Goal: Task Accomplishment & Management: Manage account settings

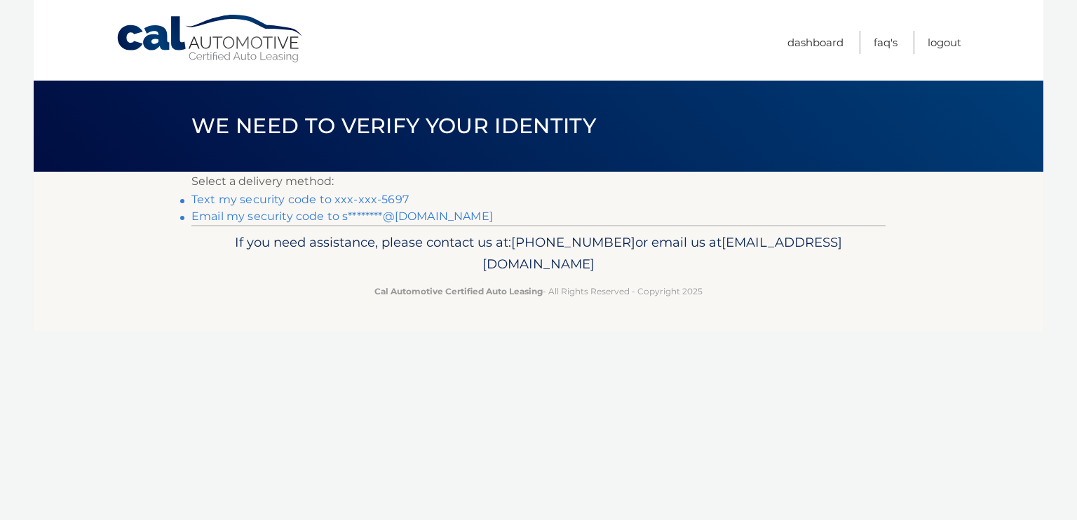
click at [317, 200] on link "Text my security code to xxx-xxx-5697" at bounding box center [299, 199] width 217 height 13
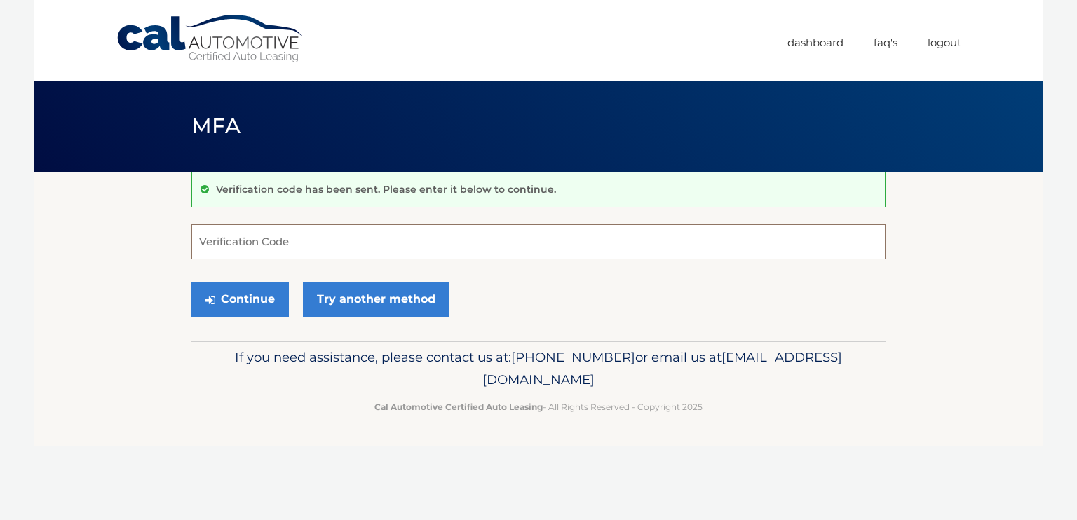
click at [289, 247] on input "Verification Code" at bounding box center [538, 241] width 694 height 35
type input "711883"
click at [258, 306] on button "Continue" at bounding box center [239, 299] width 97 height 35
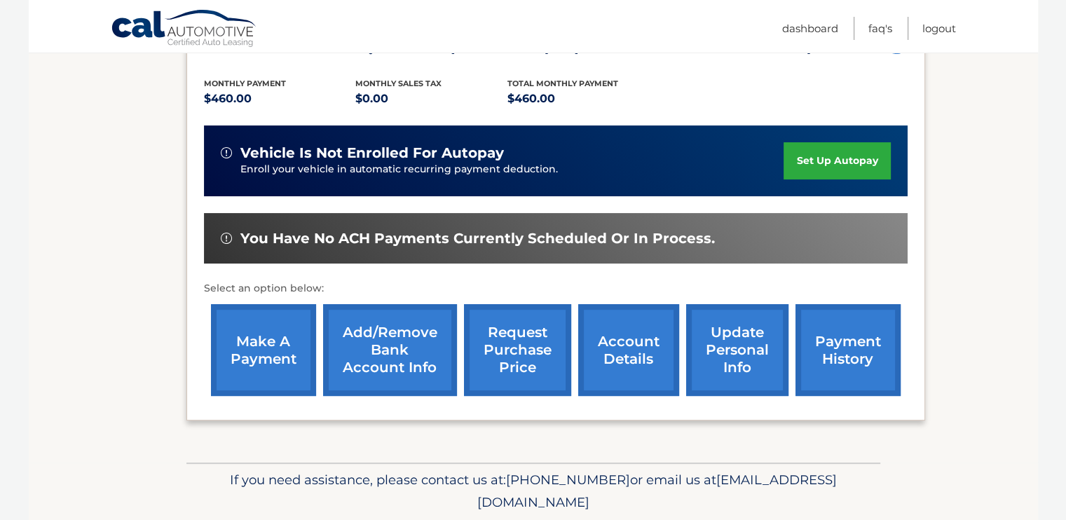
scroll to position [328, 0]
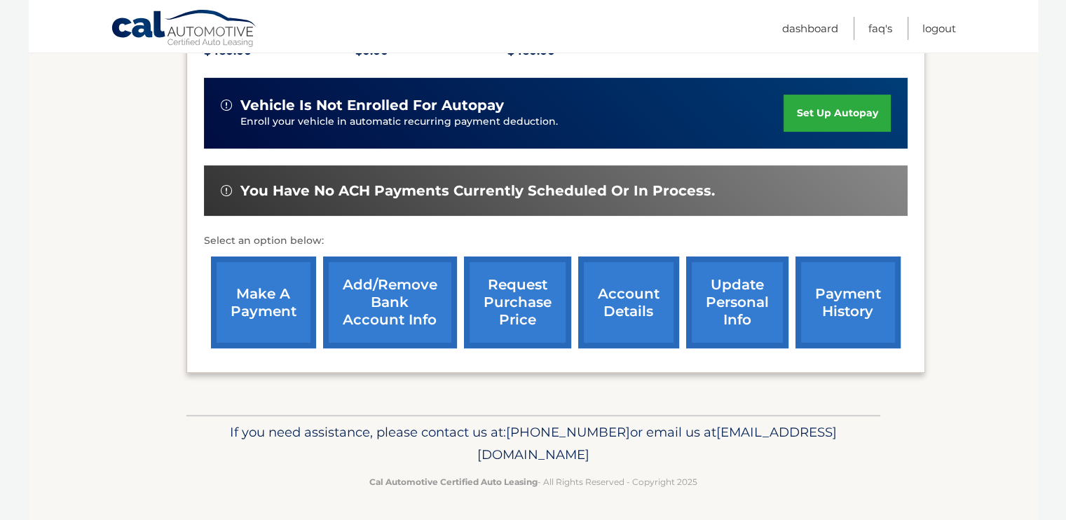
click at [627, 306] on link "account details" at bounding box center [628, 303] width 101 height 92
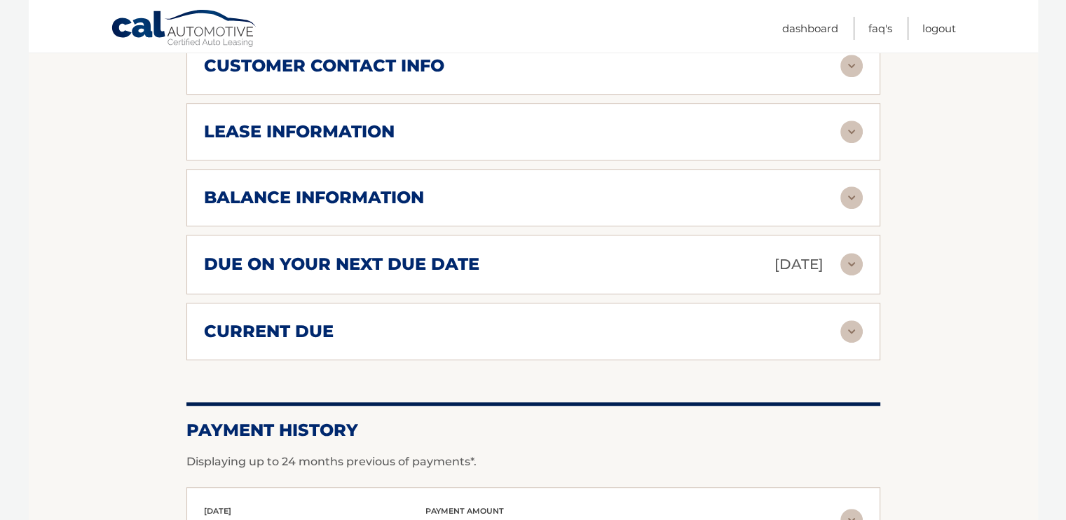
scroll to position [771, 0]
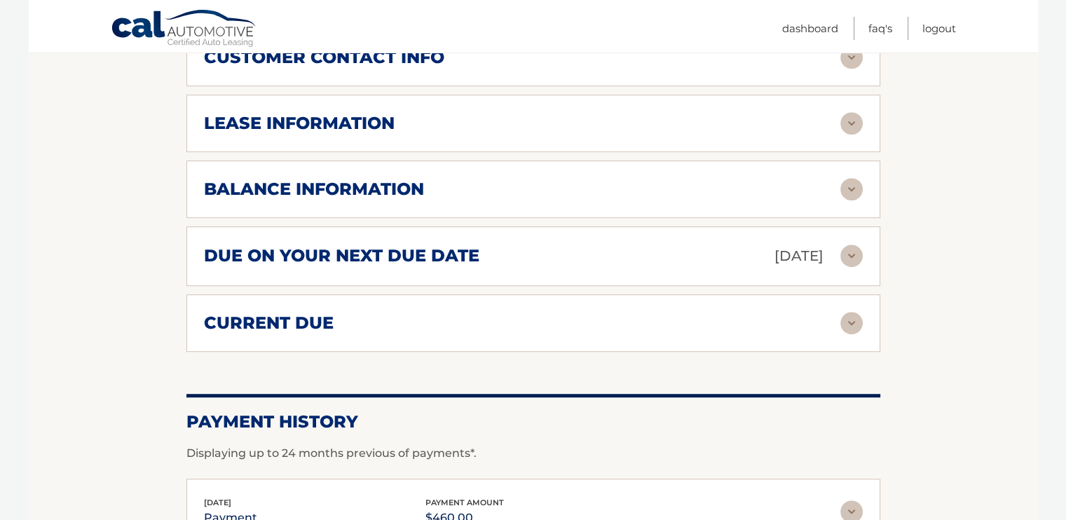
click at [855, 250] on img at bounding box center [851, 256] width 22 height 22
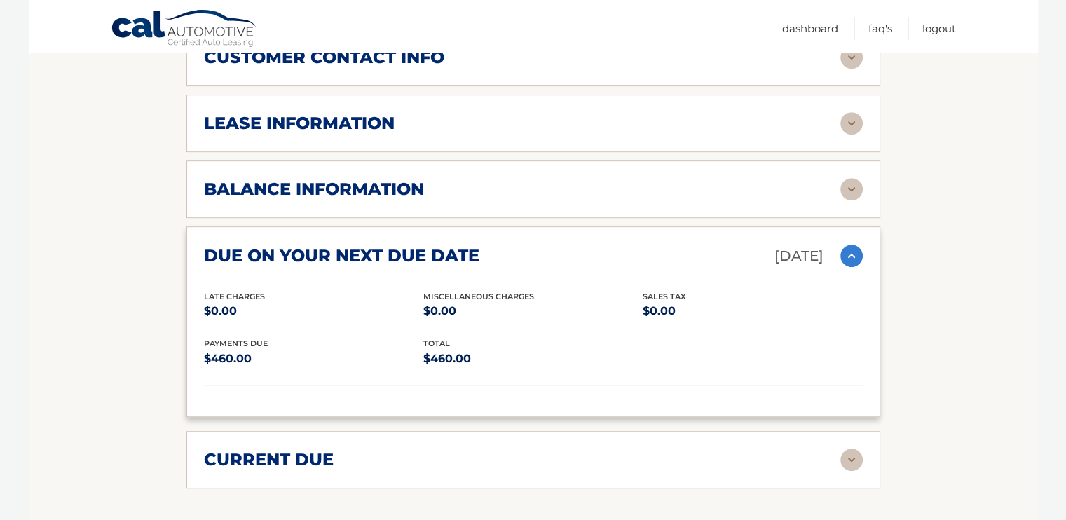
click at [855, 250] on img at bounding box center [851, 256] width 22 height 22
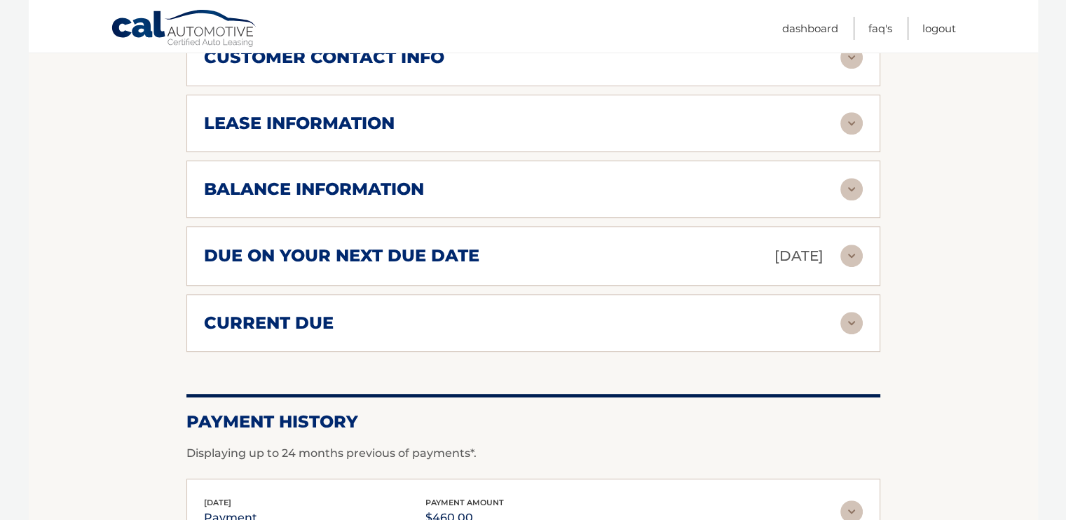
click at [847, 317] on img at bounding box center [851, 323] width 22 height 22
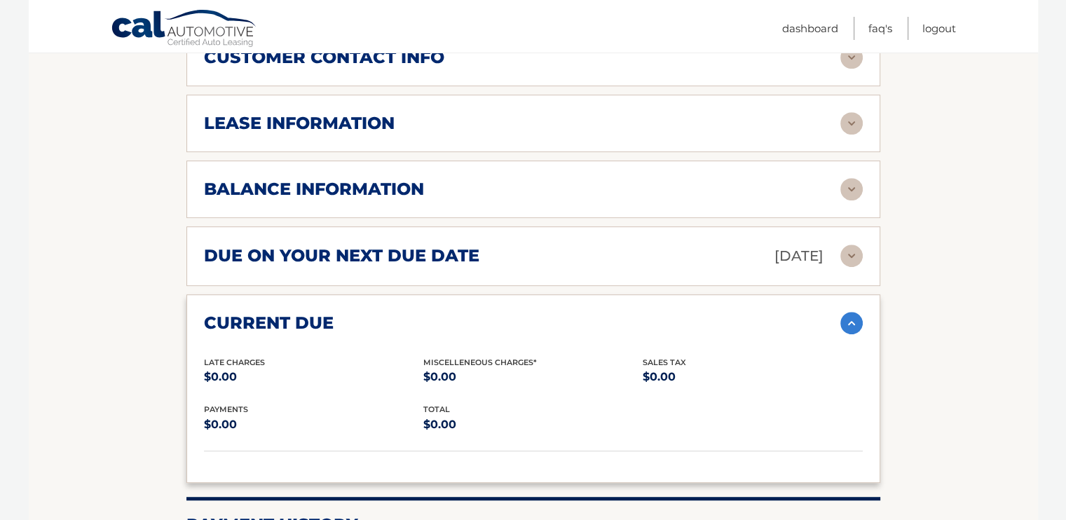
click at [845, 320] on img at bounding box center [851, 323] width 22 height 22
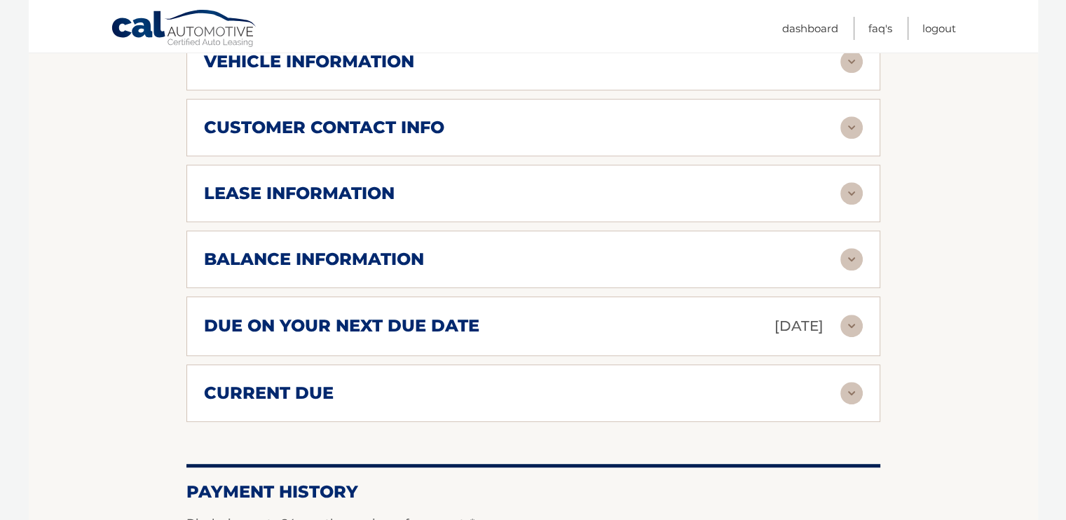
scroll to position [561, 0]
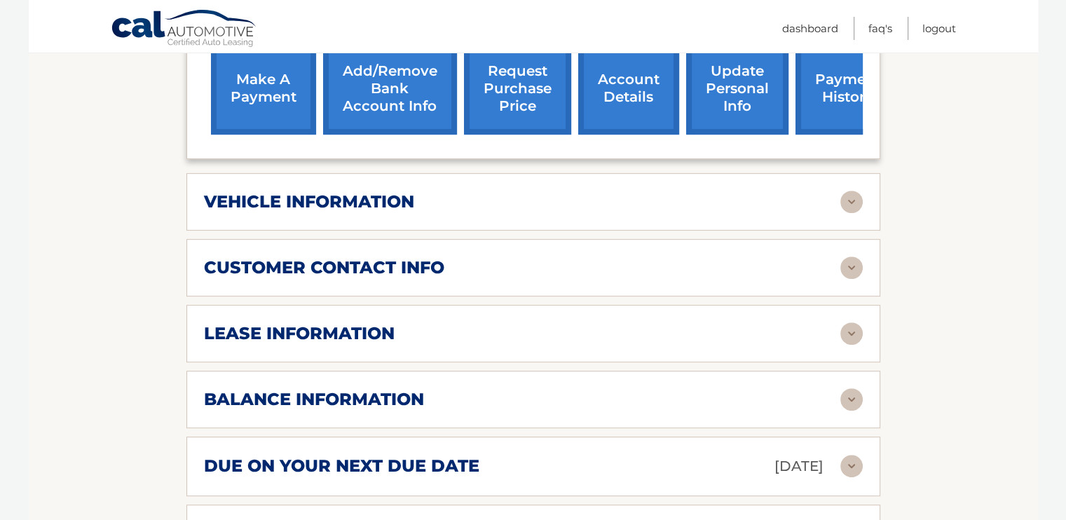
click at [854, 196] on img at bounding box center [851, 202] width 22 height 22
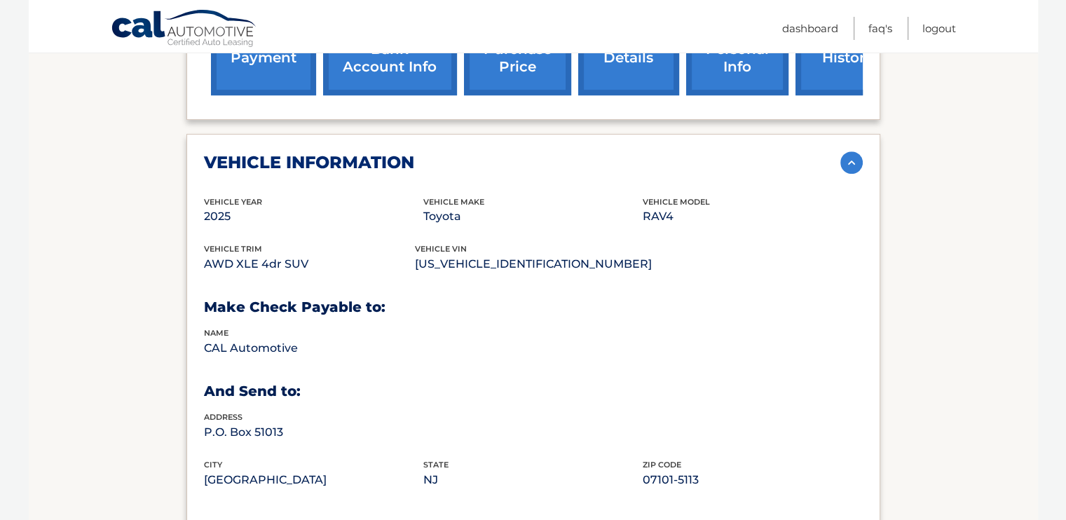
scroll to position [631, 0]
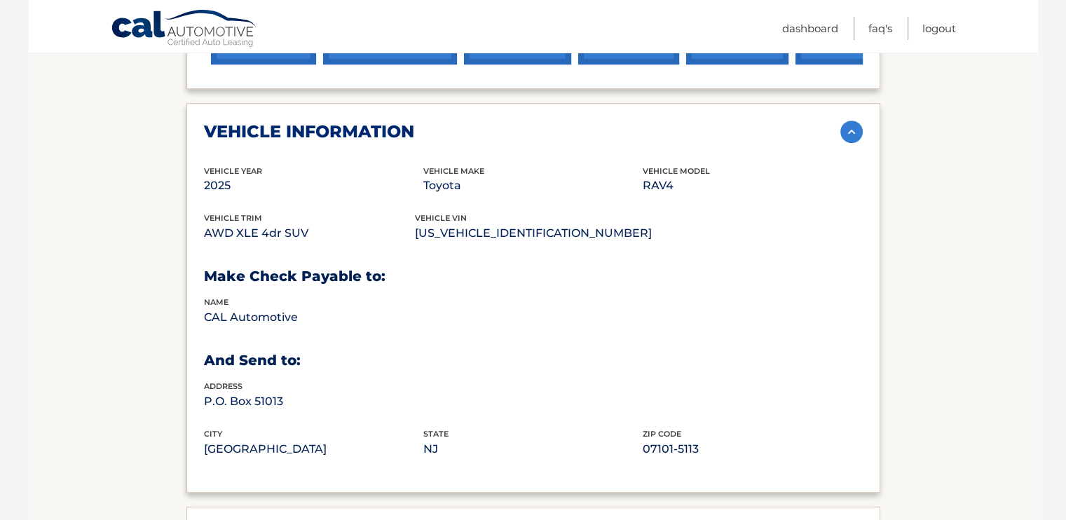
click at [855, 133] on img at bounding box center [851, 132] width 22 height 22
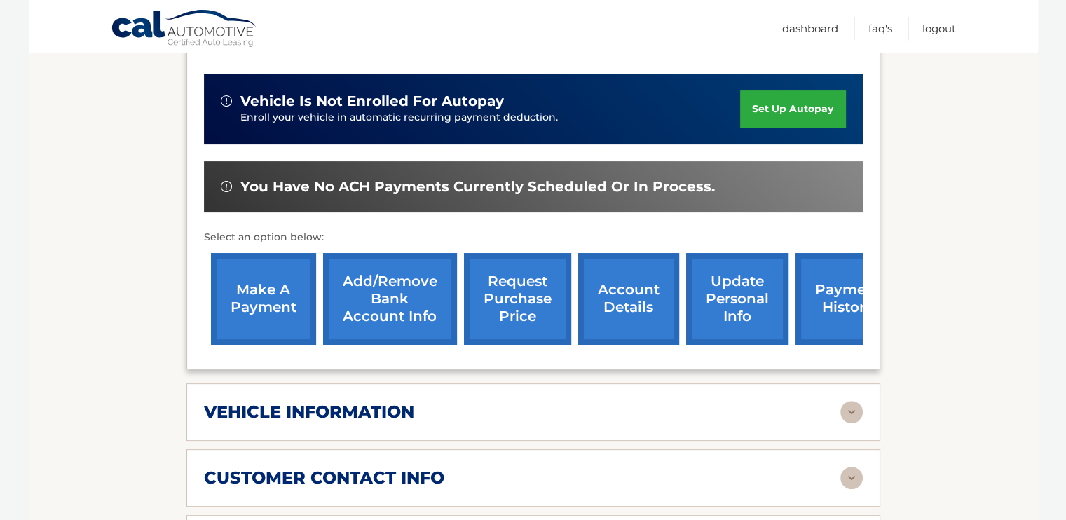
scroll to position [70, 0]
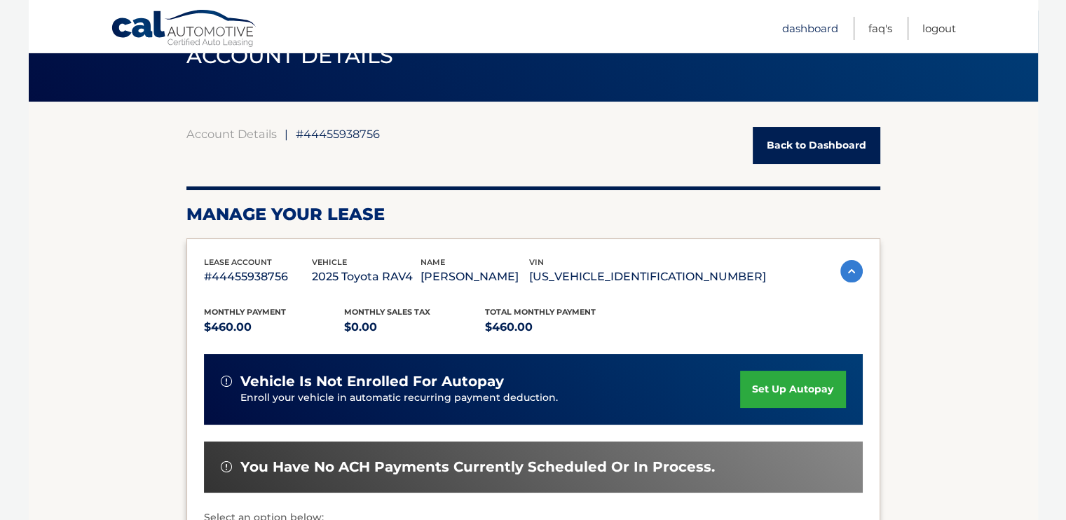
click at [804, 33] on link "Dashboard" at bounding box center [810, 28] width 56 height 23
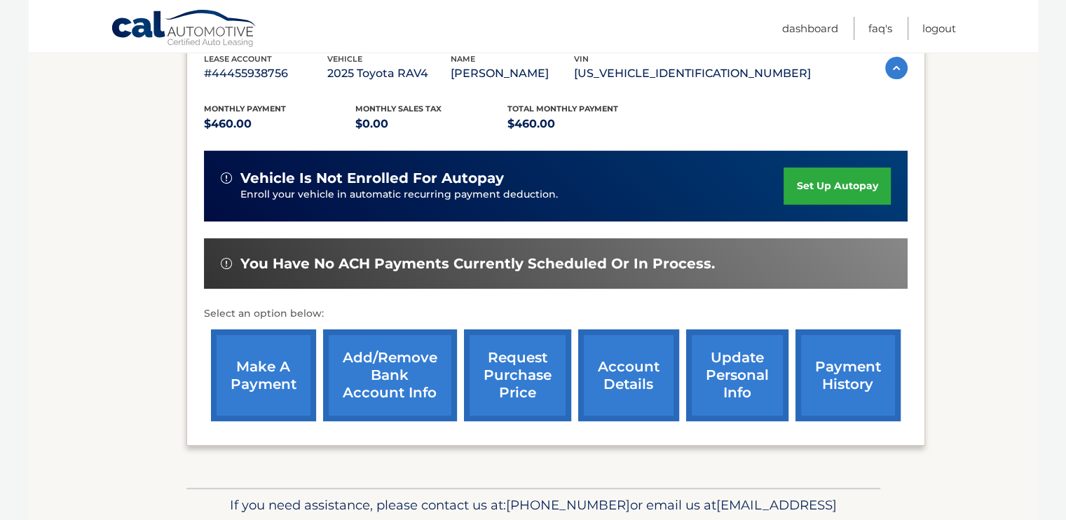
scroll to position [280, 0]
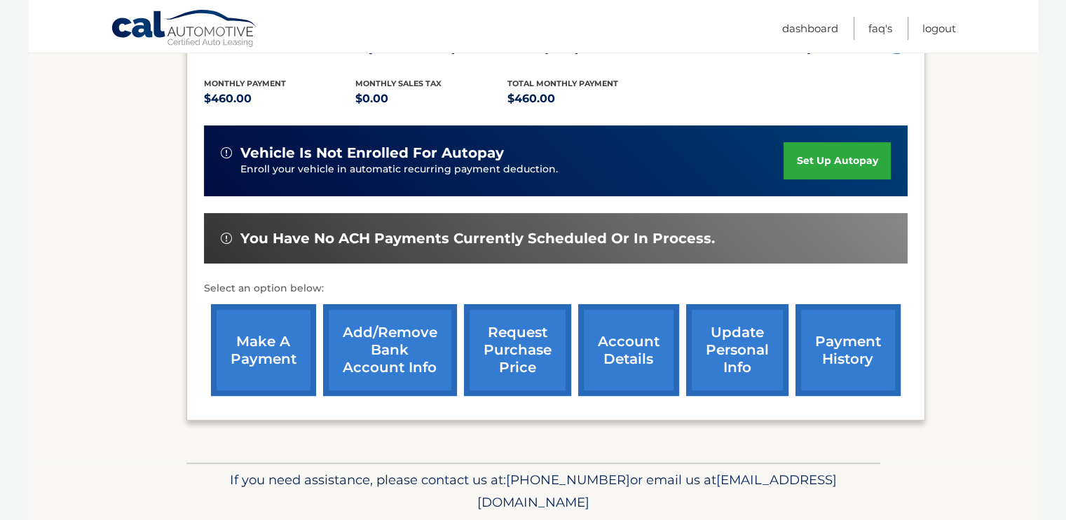
click at [224, 239] on img at bounding box center [226, 238] width 11 height 11
click at [224, 235] on img at bounding box center [226, 238] width 11 height 11
click at [275, 240] on span "You have no ACH payments currently scheduled or in process." at bounding box center [477, 239] width 474 height 18
click at [227, 155] on img at bounding box center [226, 152] width 11 height 11
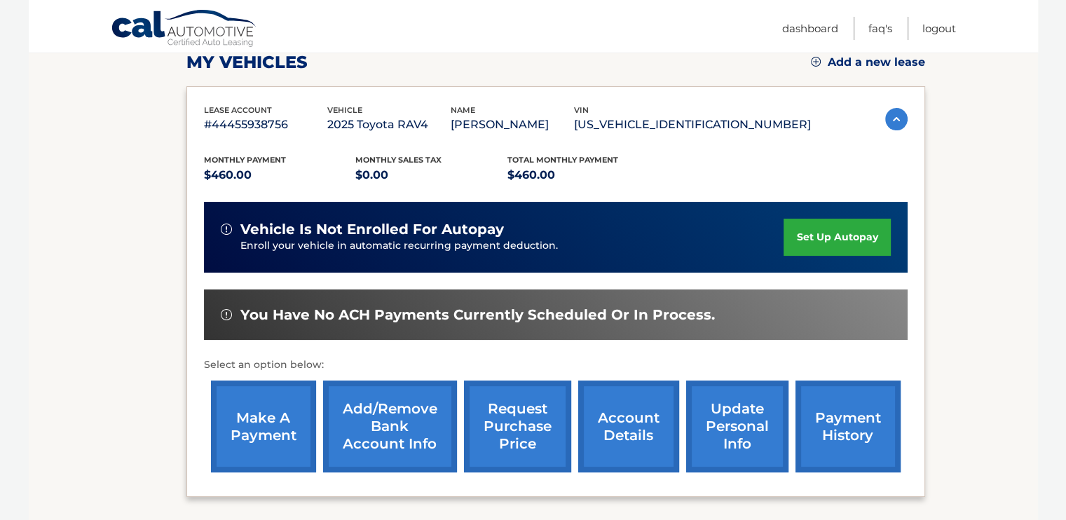
scroll to position [328, 0]
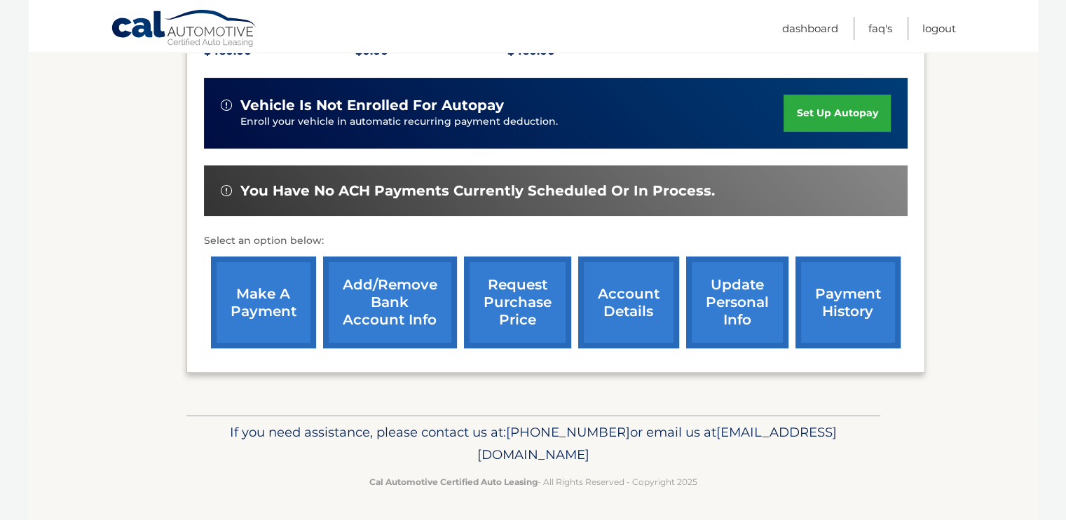
click at [838, 292] on link "payment history" at bounding box center [847, 303] width 105 height 92
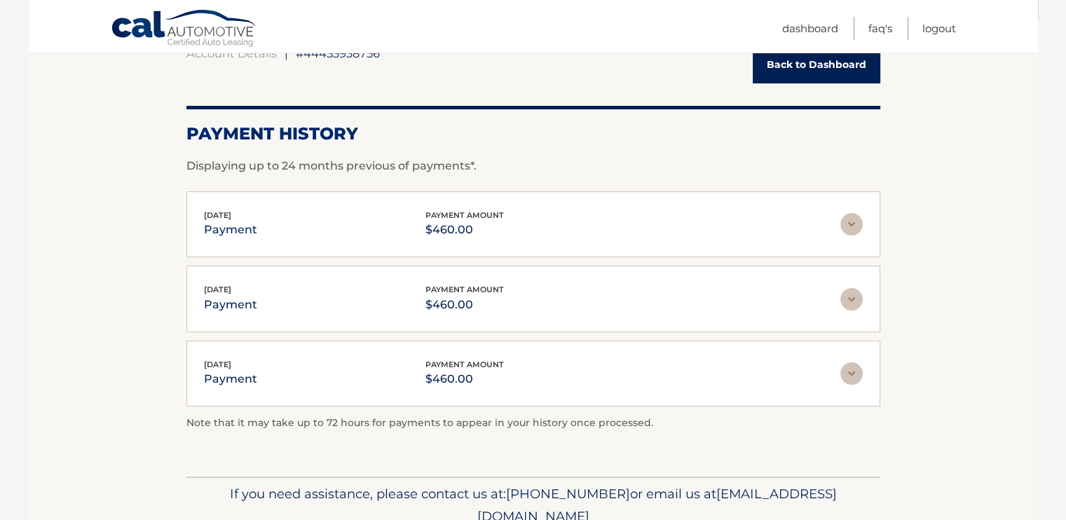
scroll to position [71, 0]
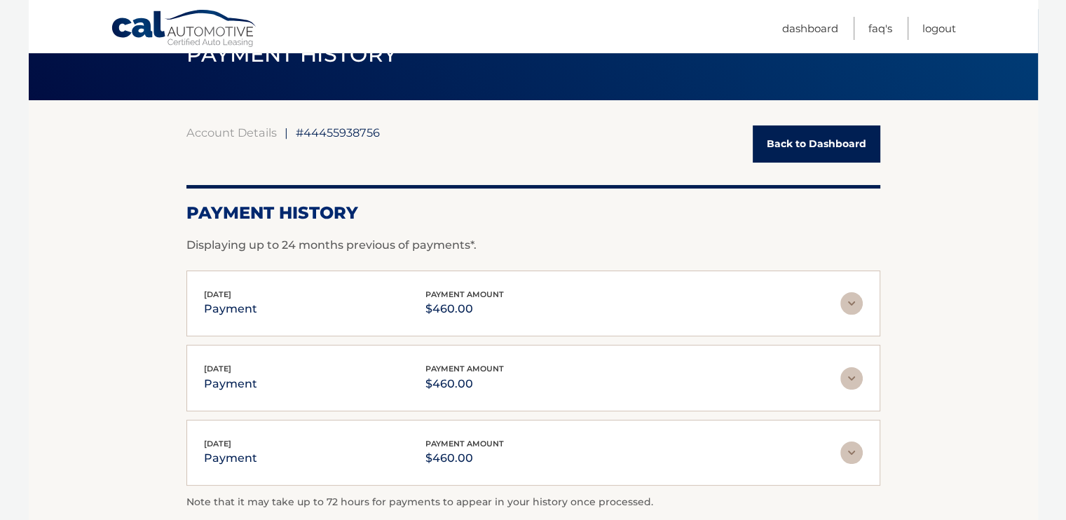
click at [799, 122] on div "Account Details | #44455938756 Back to Dashboard Payment History Displaying up …" at bounding box center [533, 328] width 694 height 456
click at [809, 136] on link "Back to Dashboard" at bounding box center [817, 143] width 128 height 37
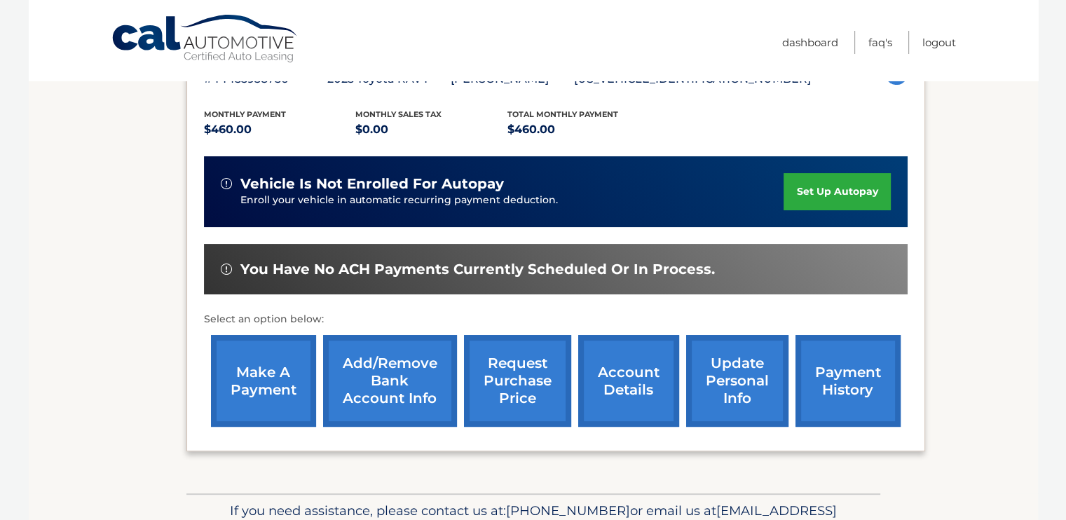
scroll to position [280, 0]
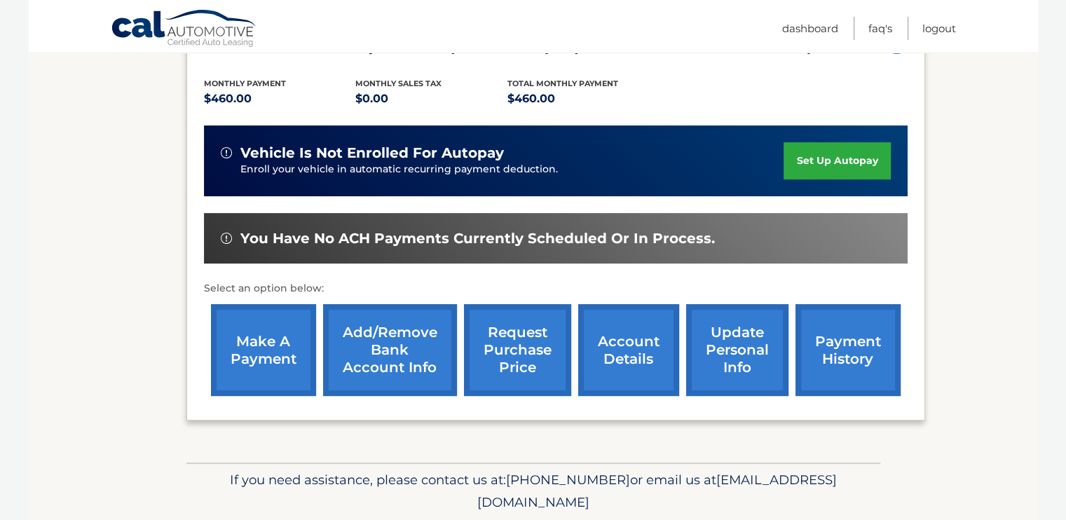
click at [726, 357] on link "update personal info" at bounding box center [737, 350] width 102 height 92
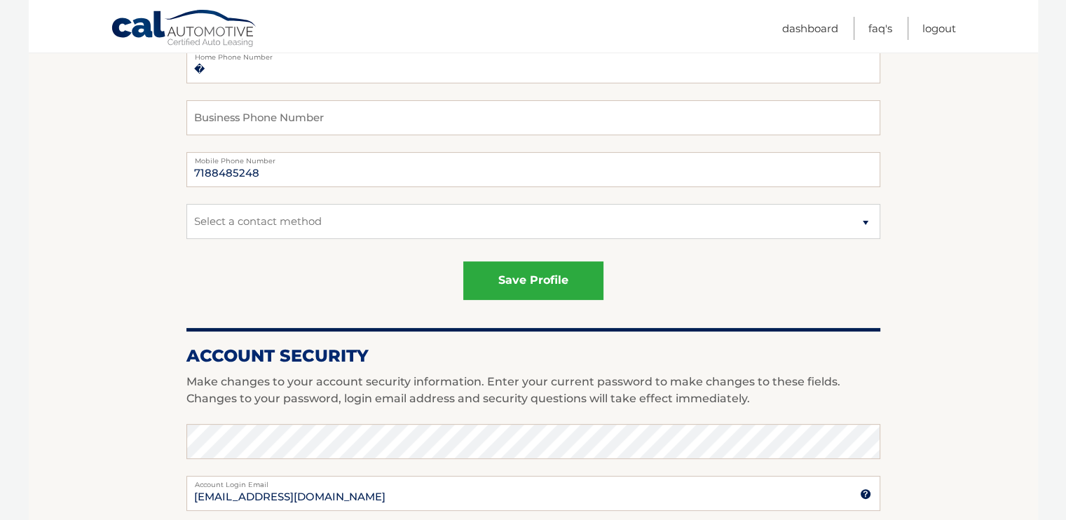
scroll to position [350, 0]
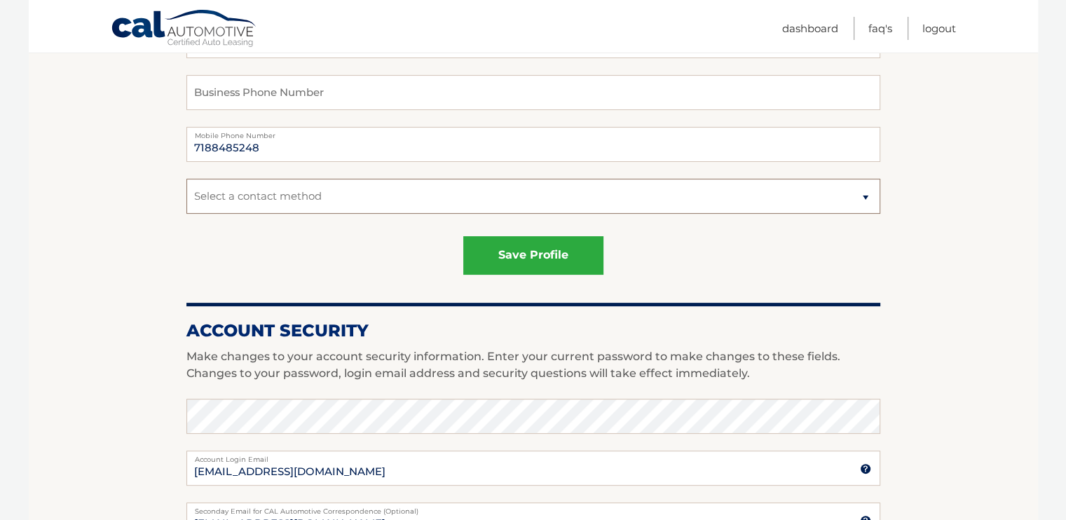
click at [866, 193] on select "Select a contact method Mobile Home" at bounding box center [533, 196] width 694 height 35
select select "1"
click at [186, 179] on select "Select a contact method Mobile Home" at bounding box center [533, 196] width 694 height 35
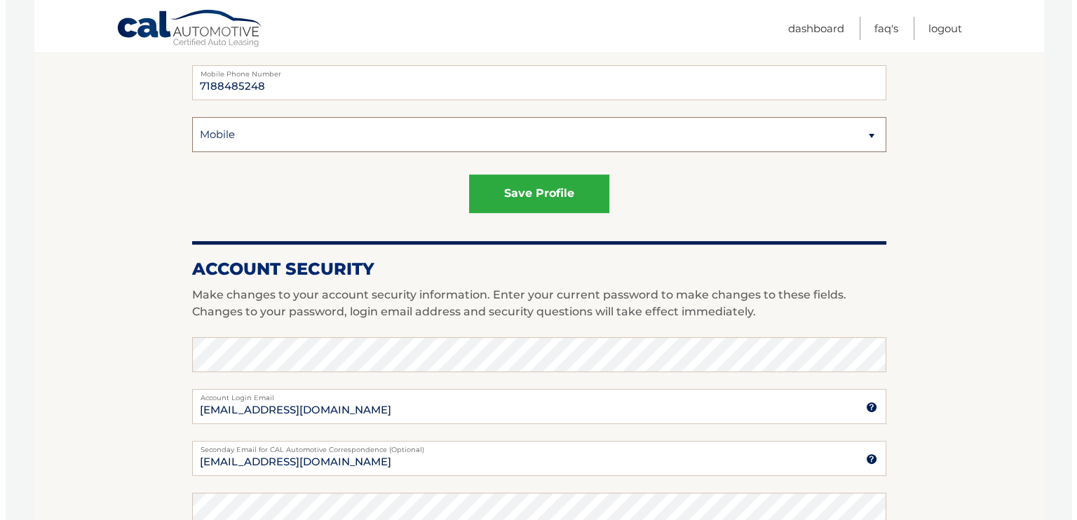
scroll to position [491, 0]
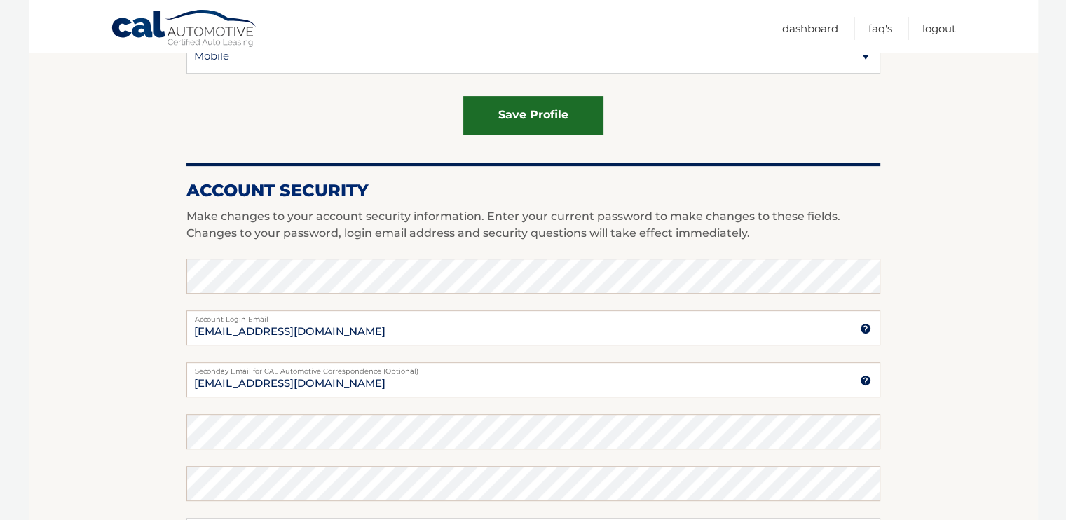
click at [552, 124] on button "save profile" at bounding box center [533, 115] width 140 height 39
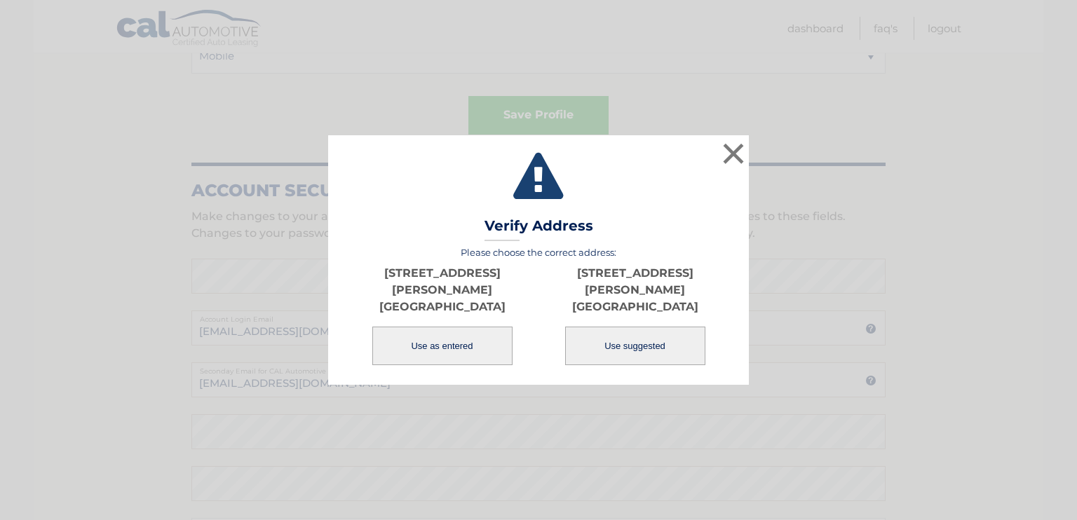
click at [477, 335] on button "Use as entered" at bounding box center [442, 346] width 140 height 39
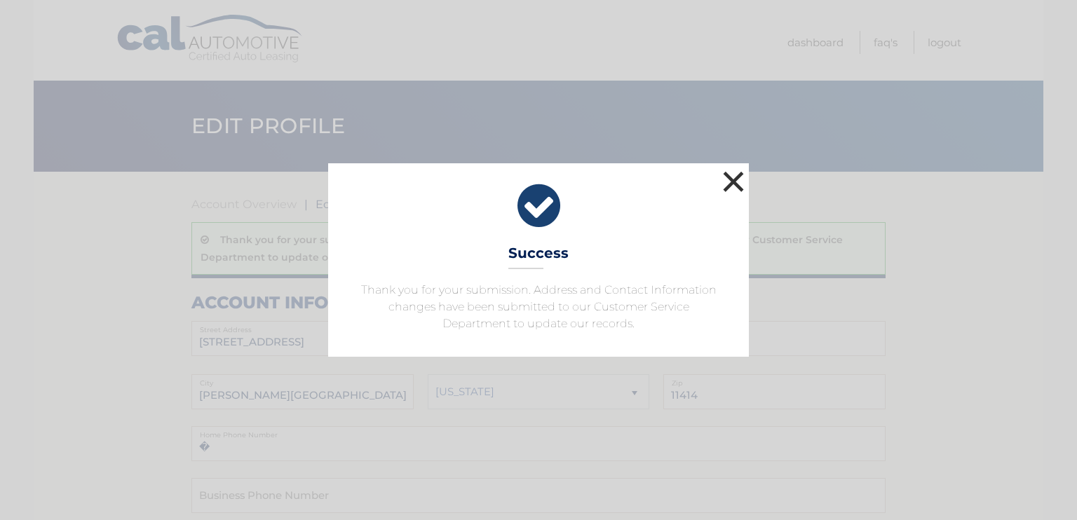
click at [728, 183] on button "×" at bounding box center [733, 182] width 28 height 28
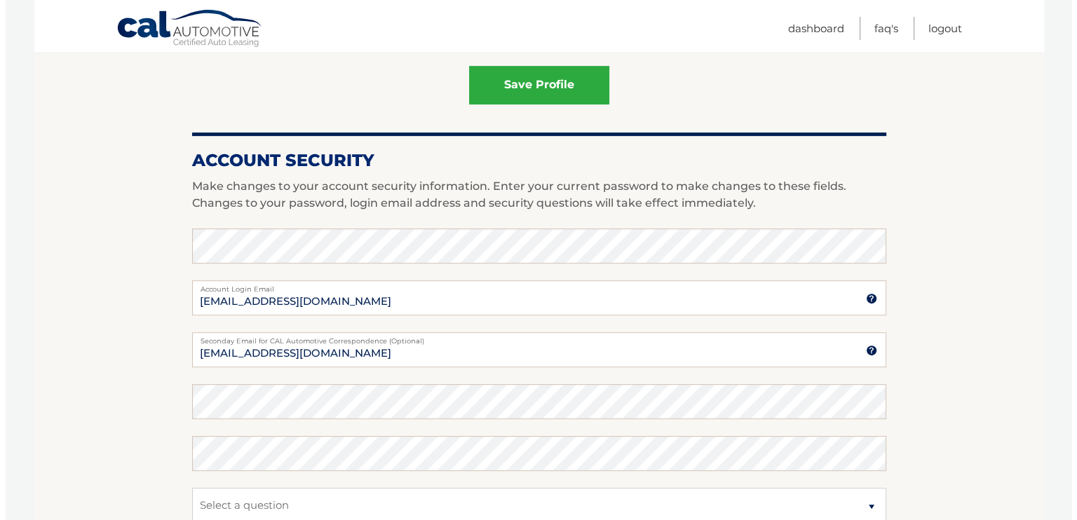
scroll to position [421, 0]
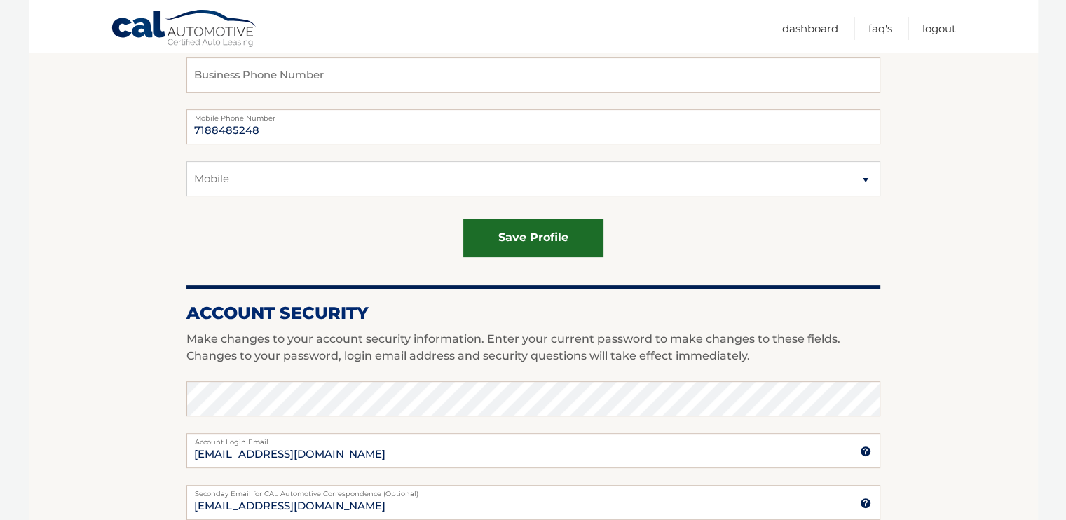
click at [545, 245] on button "save profile" at bounding box center [533, 238] width 140 height 39
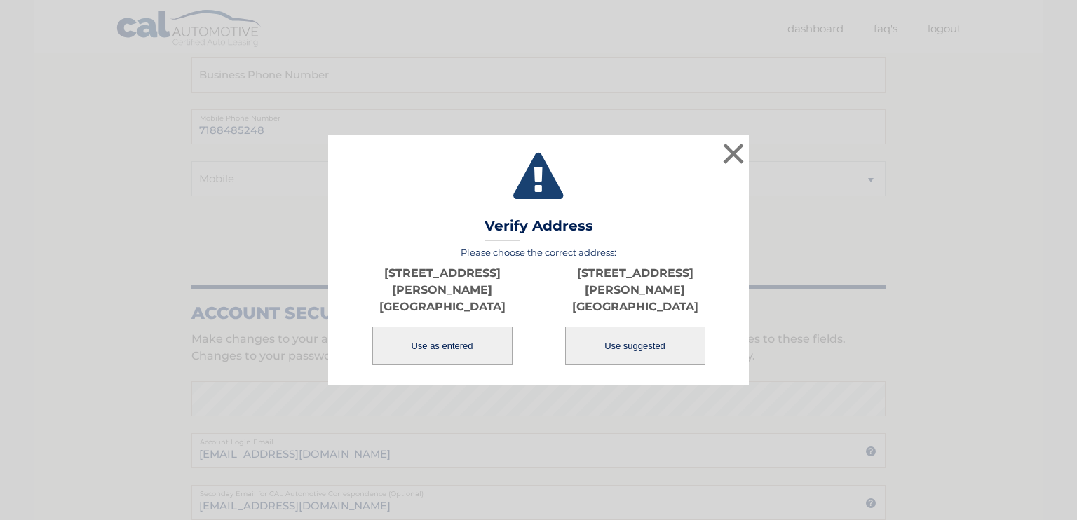
click at [625, 345] on button "Use suggested" at bounding box center [635, 346] width 140 height 39
type input "[STREET_ADDRESS]"
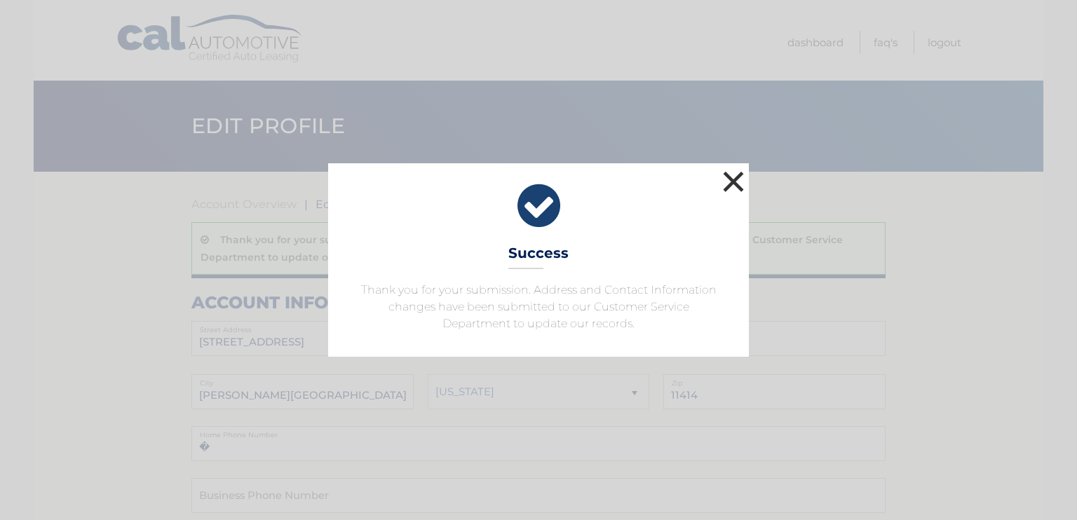
click at [727, 179] on button "×" at bounding box center [733, 182] width 28 height 28
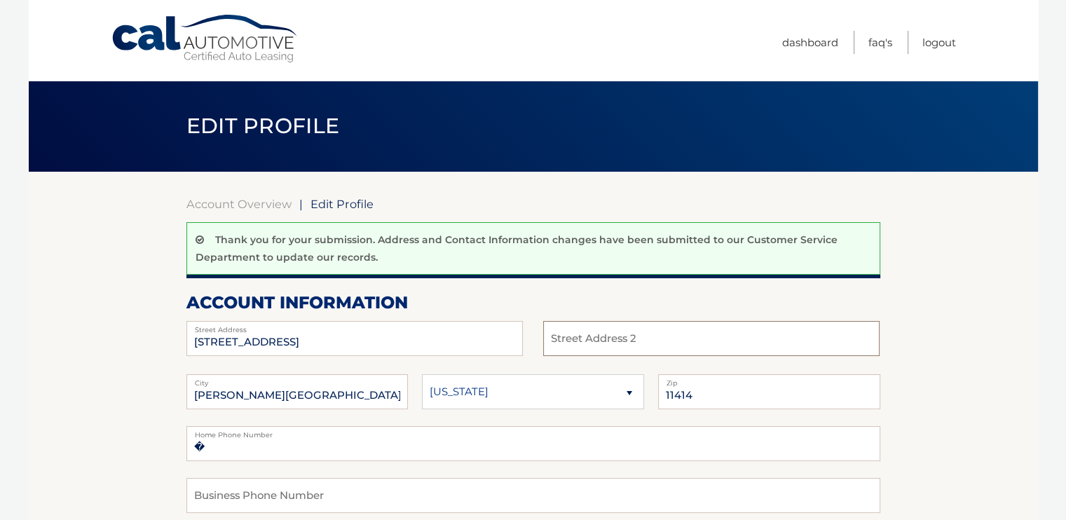
click at [582, 334] on input "text" at bounding box center [711, 338] width 336 height 35
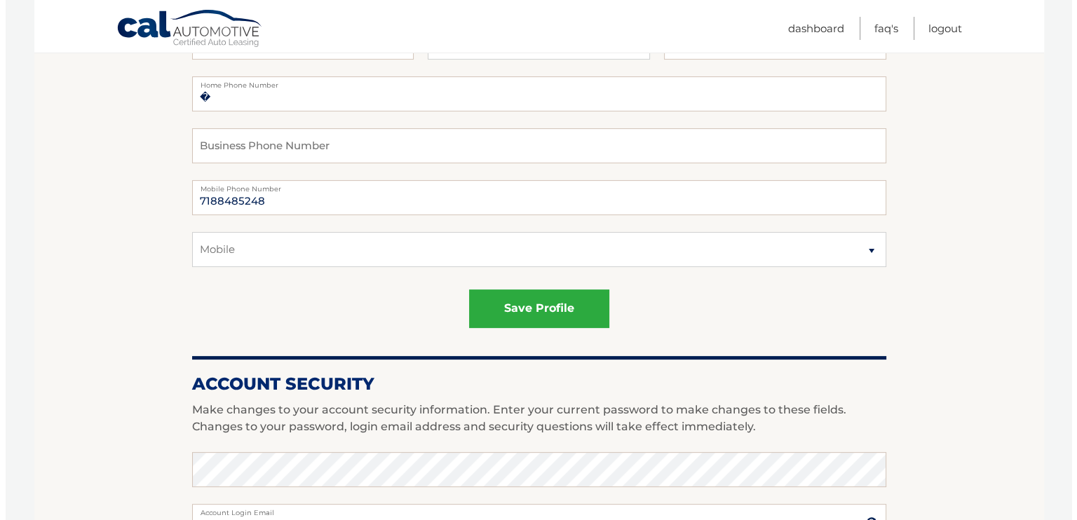
scroll to position [421, 0]
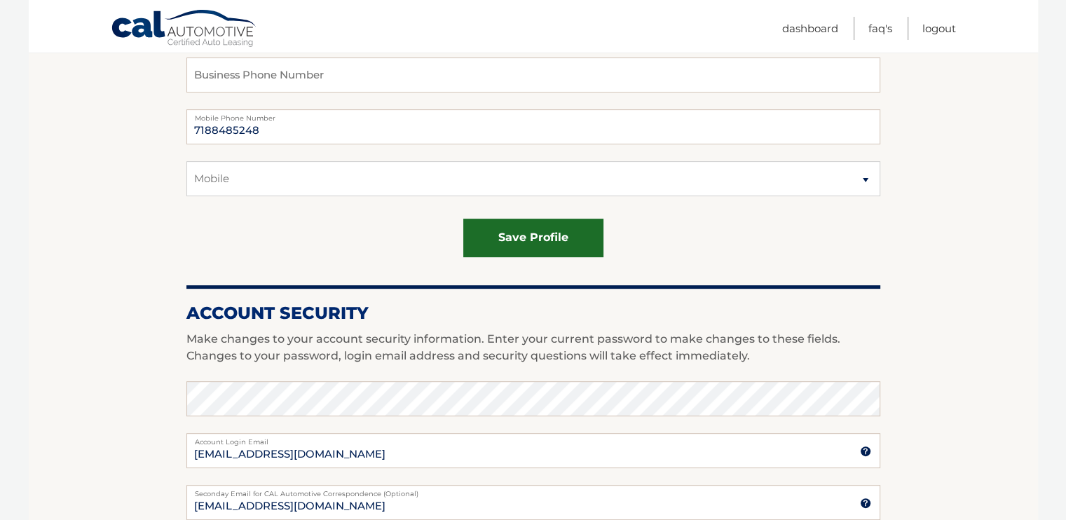
click at [584, 239] on button "save profile" at bounding box center [533, 238] width 140 height 39
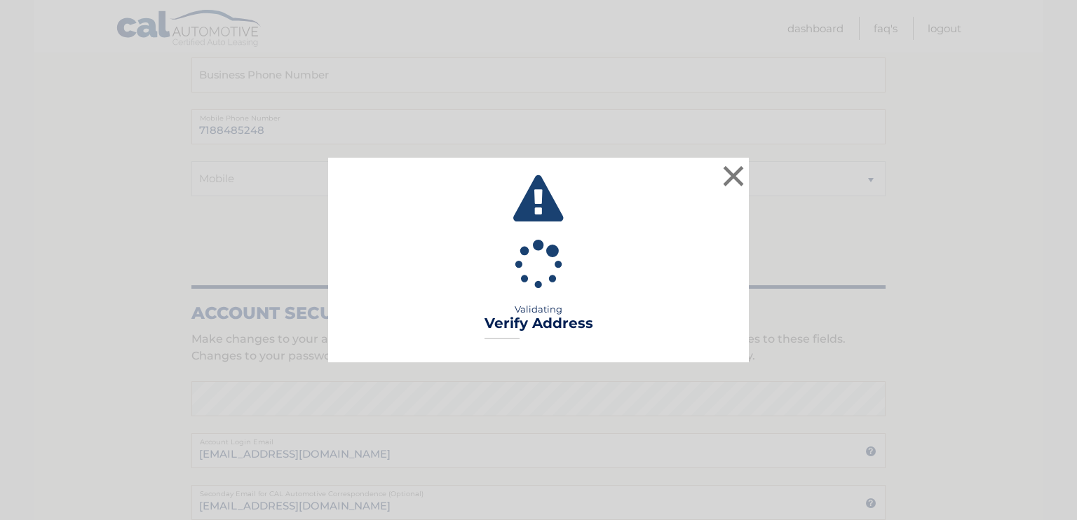
type input "# 2"
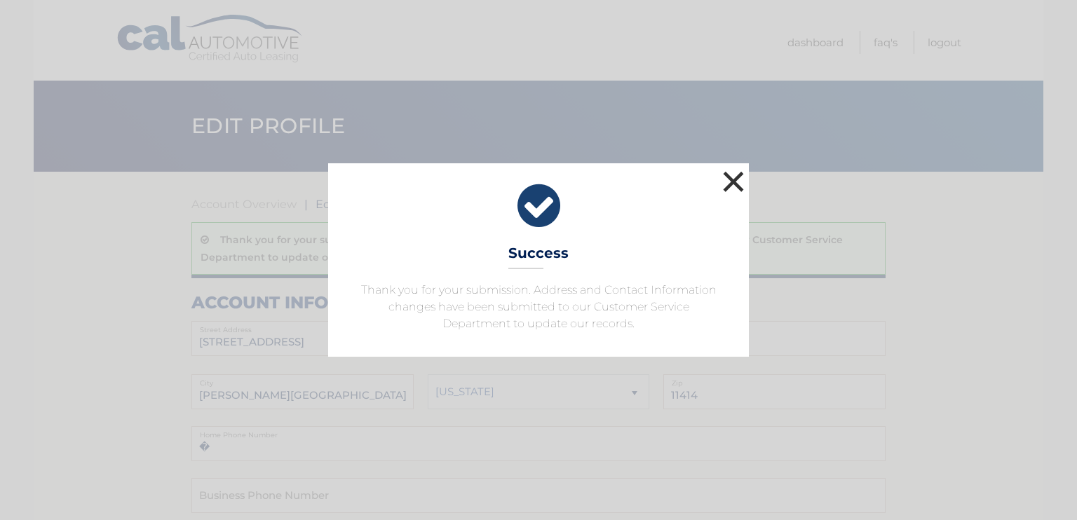
click at [731, 180] on button "×" at bounding box center [733, 182] width 28 height 28
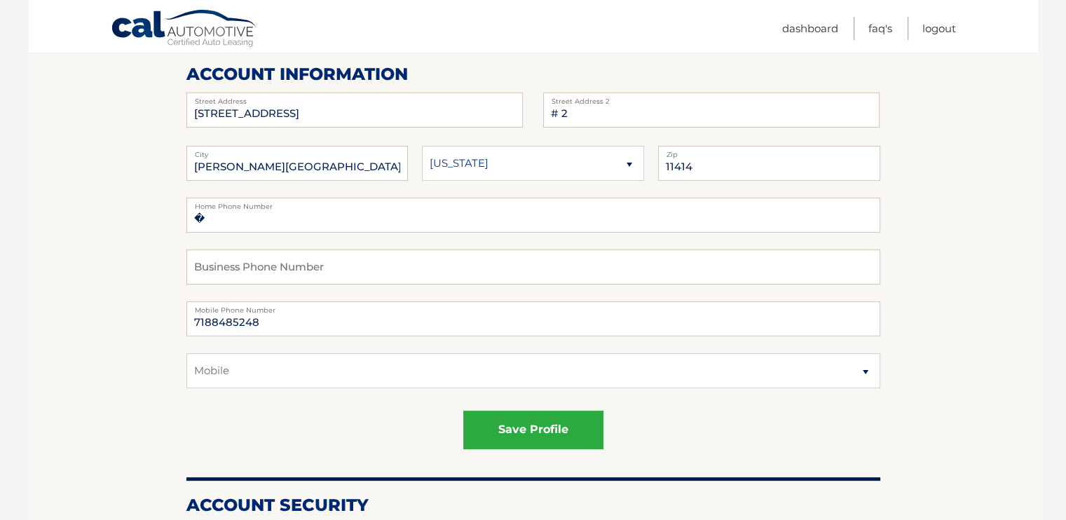
scroll to position [70, 0]
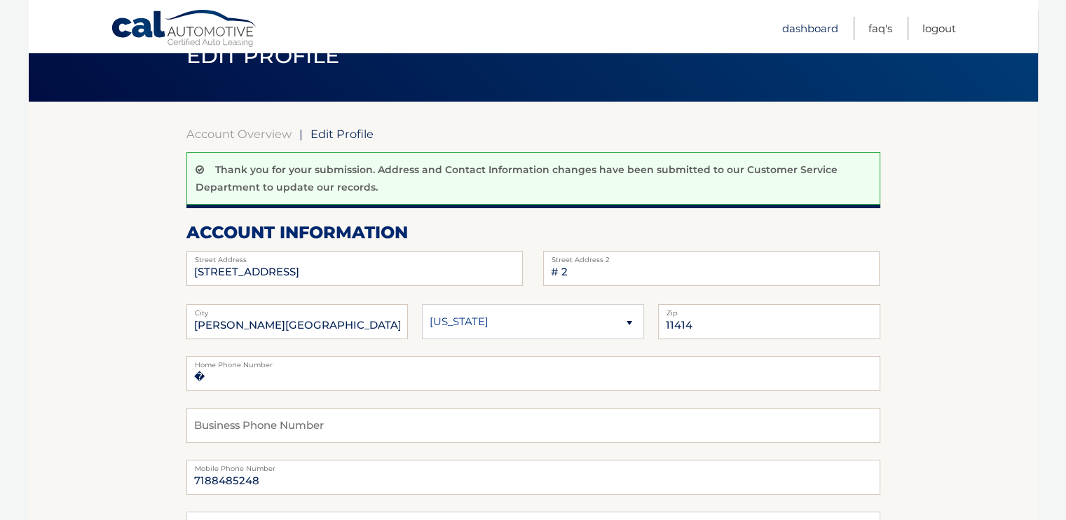
click at [812, 22] on link "Dashboard" at bounding box center [810, 28] width 56 height 23
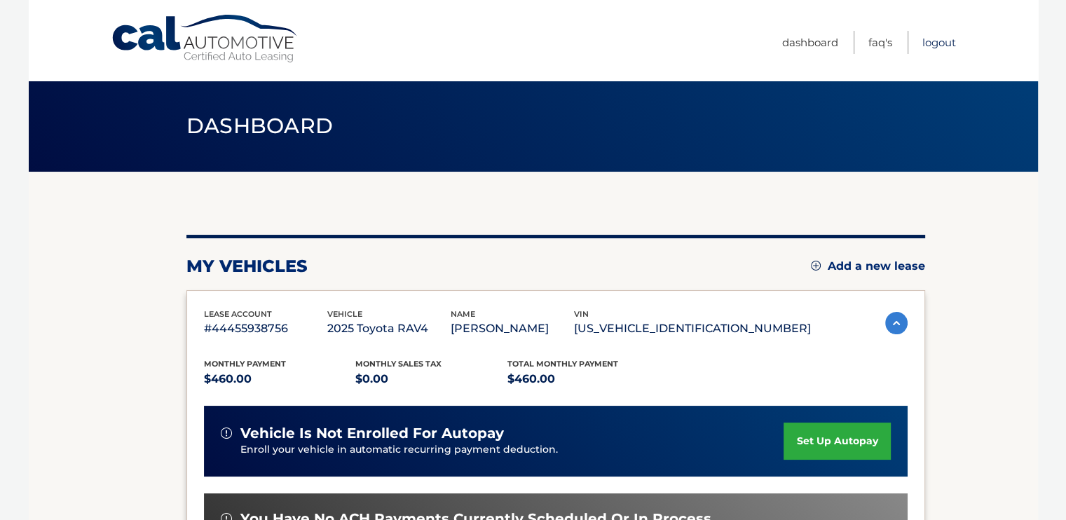
click at [927, 43] on link "Logout" at bounding box center [939, 42] width 34 height 23
